Goal: Task Accomplishment & Management: Use online tool/utility

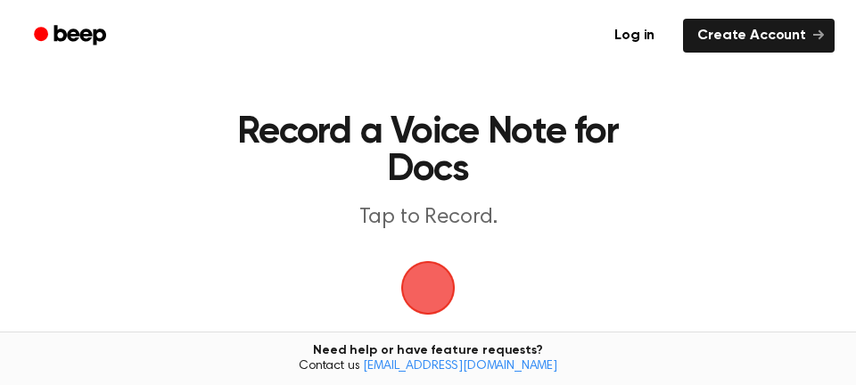
scroll to position [32, 0]
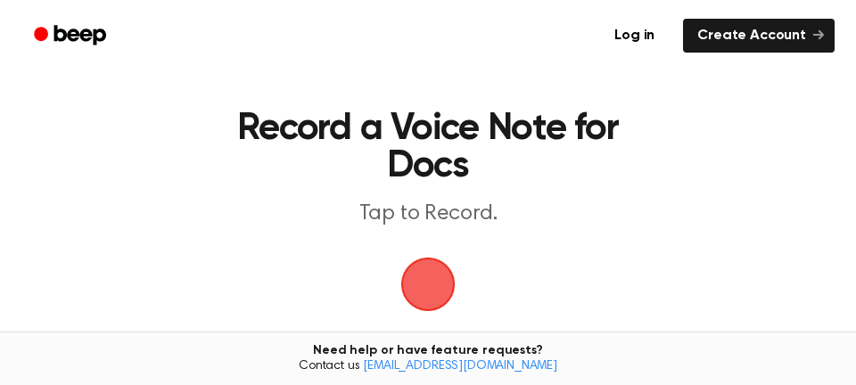
click at [434, 291] on span "button" at bounding box center [428, 284] width 61 height 61
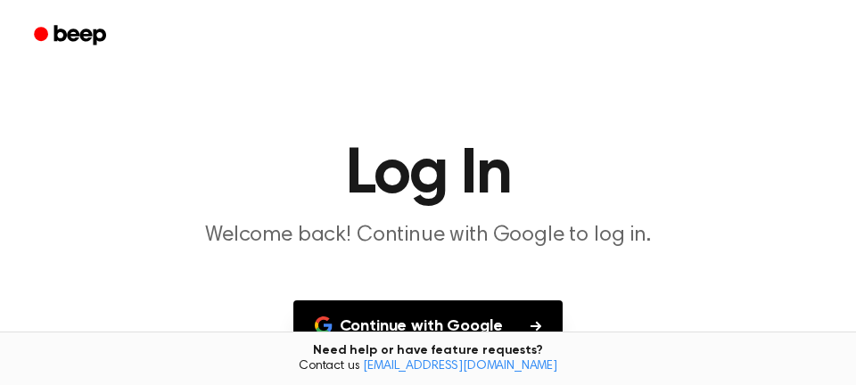
click at [516, 328] on button "Continue with Google" at bounding box center [428, 326] width 270 height 53
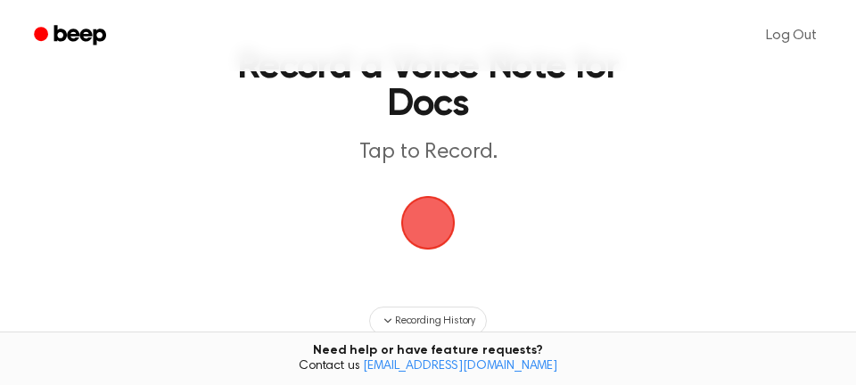
scroll to position [103, 0]
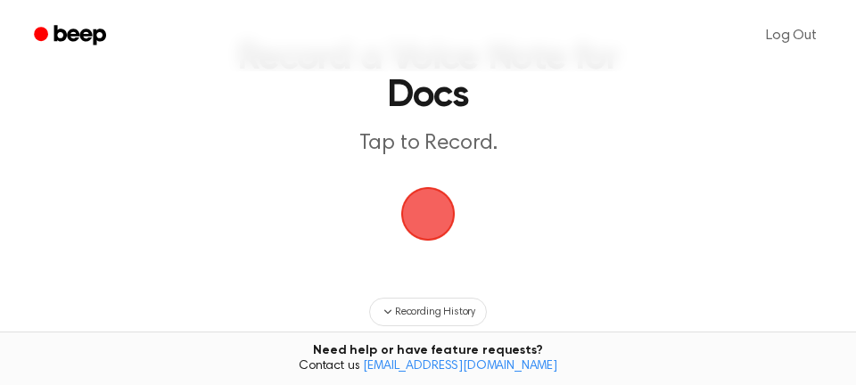
click at [431, 217] on span "button" at bounding box center [428, 214] width 54 height 54
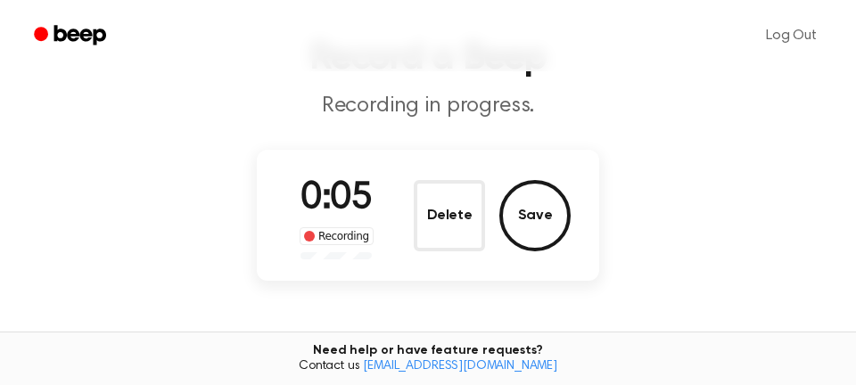
click at [540, 229] on button "Save" at bounding box center [534, 215] width 71 height 71
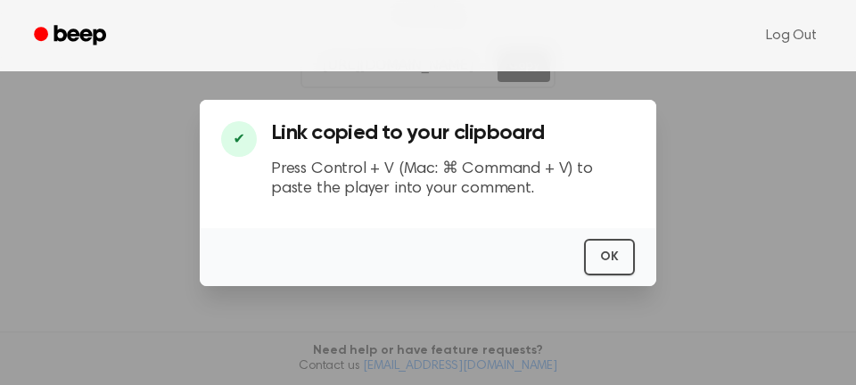
scroll to position [342, 0]
click at [630, 276] on button "OK" at bounding box center [609, 257] width 51 height 37
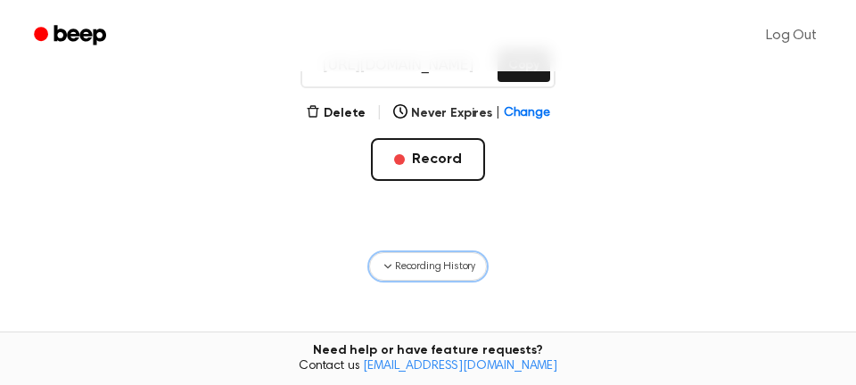
click at [448, 276] on button "Recording History" at bounding box center [428, 266] width 118 height 29
